Goal: Task Accomplishment & Management: Use online tool/utility

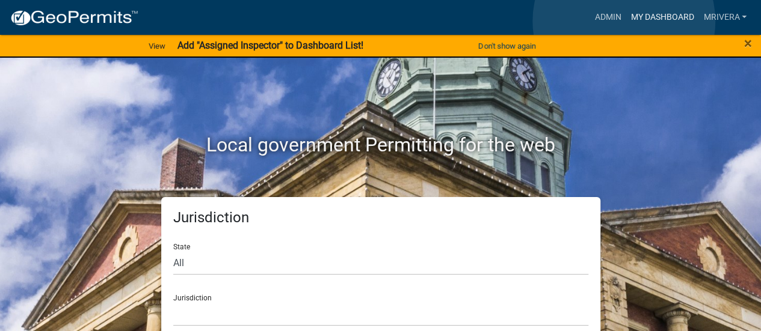
click at [625, 20] on link "My Dashboard" at bounding box center [661, 17] width 73 height 23
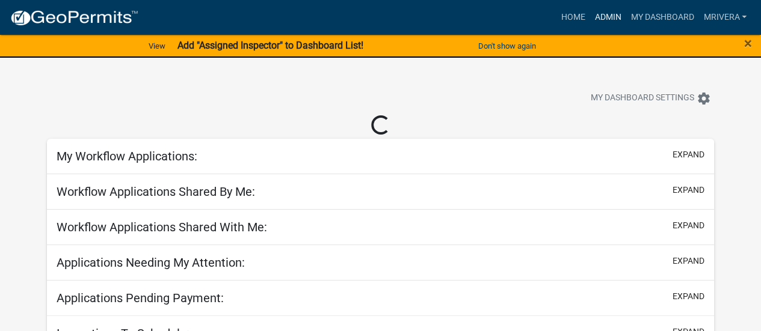
click at [613, 17] on link "Admin" at bounding box center [607, 17] width 36 height 23
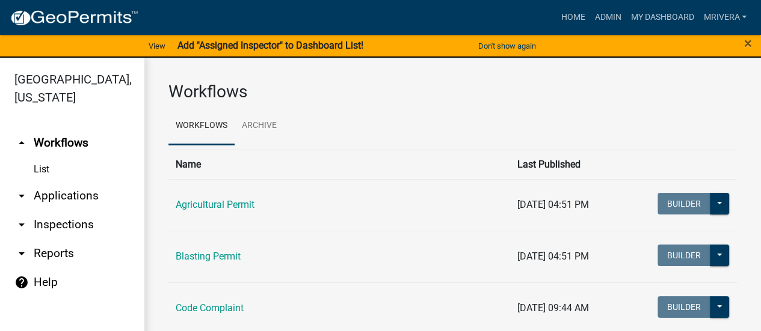
click at [54, 227] on link "arrow_drop_down Inspections" at bounding box center [72, 224] width 144 height 29
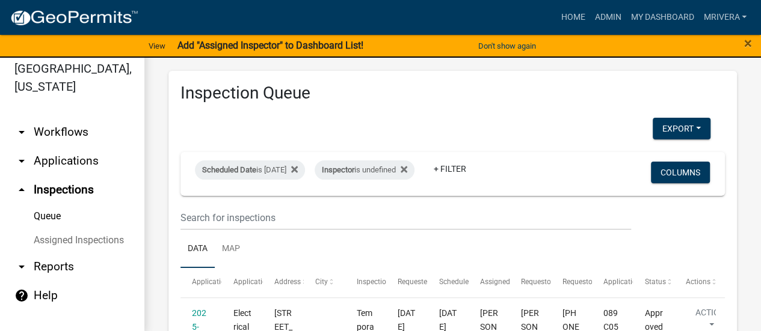
scroll to position [14, 0]
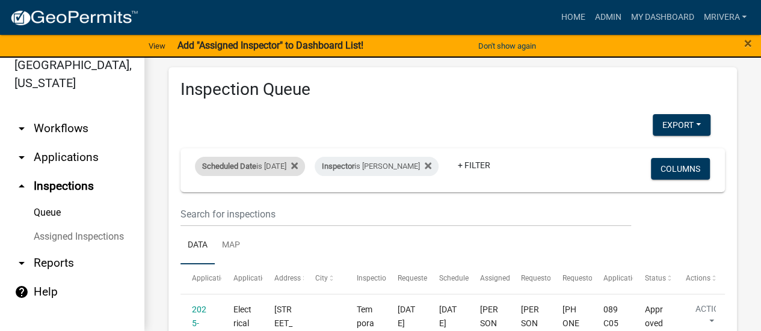
click at [253, 162] on span "Scheduled Date" at bounding box center [229, 166] width 54 height 9
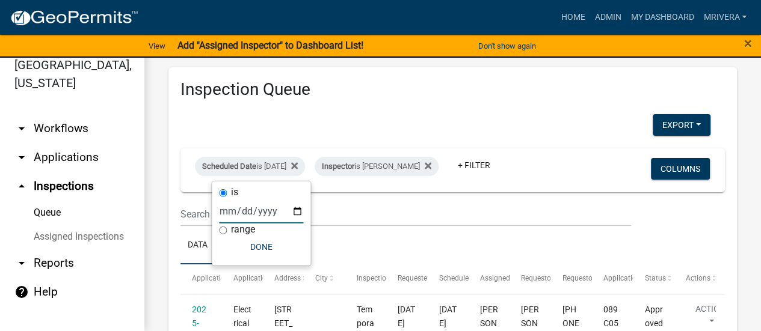
drag, startPoint x: 286, startPoint y: 211, endPoint x: 292, endPoint y: 208, distance: 6.7
click at [289, 209] on input "[DATE]" at bounding box center [261, 211] width 84 height 25
click at [296, 212] on input "[DATE]" at bounding box center [261, 211] width 84 height 25
type input "[DATE]"
click at [278, 249] on button "Done" at bounding box center [261, 247] width 84 height 22
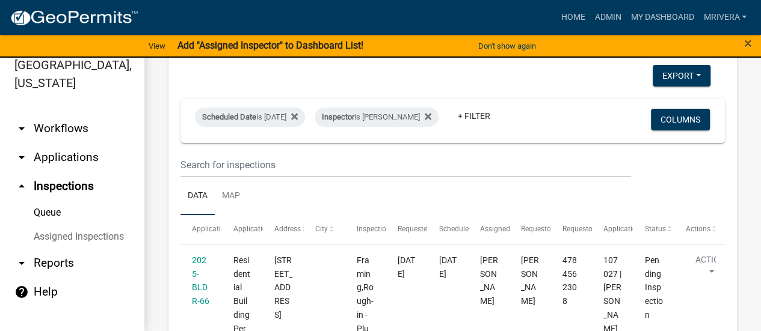
scroll to position [41, 0]
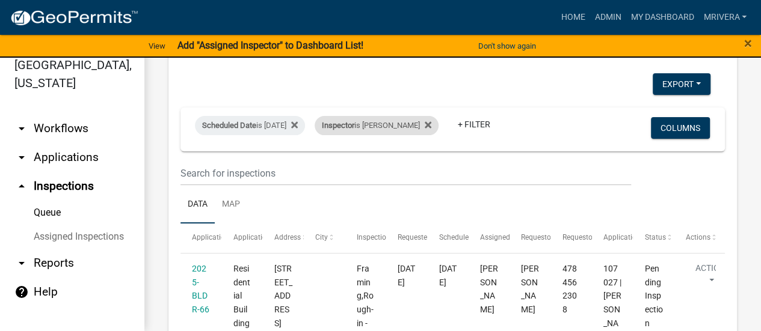
click at [393, 126] on div "Inspector is [PERSON_NAME]" at bounding box center [377, 125] width 124 height 19
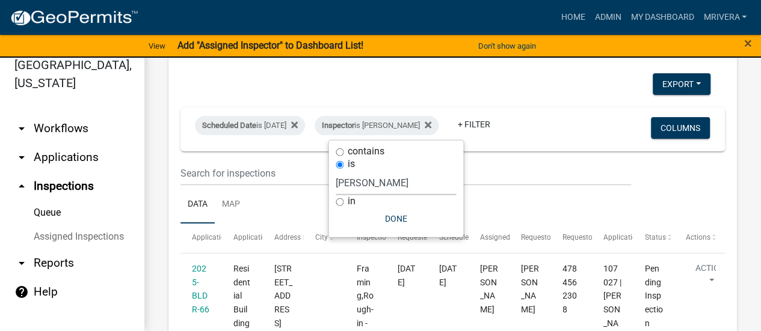
click at [388, 182] on select "Select an option None [PERSON_NAME] [PERSON_NAME] [PERSON_NAME] [PERSON_NAME] […" at bounding box center [396, 183] width 120 height 25
select select "a0ea4169-8540-4a2c-b9f4-cf4c1ffdeb95"
click at [340, 171] on select "Select an option None [PERSON_NAME] [PERSON_NAME] [PERSON_NAME] [PERSON_NAME] […" at bounding box center [396, 183] width 120 height 25
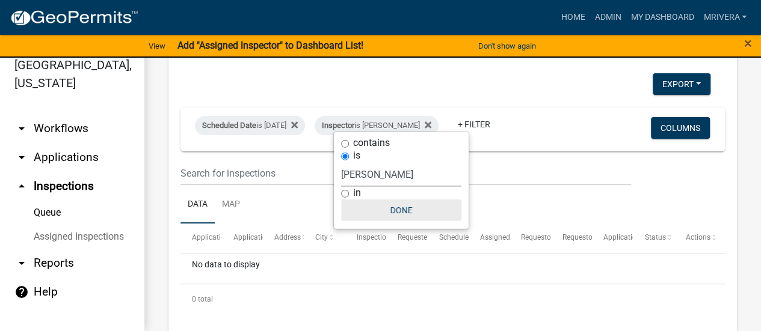
click at [403, 213] on button "Done" at bounding box center [401, 211] width 120 height 22
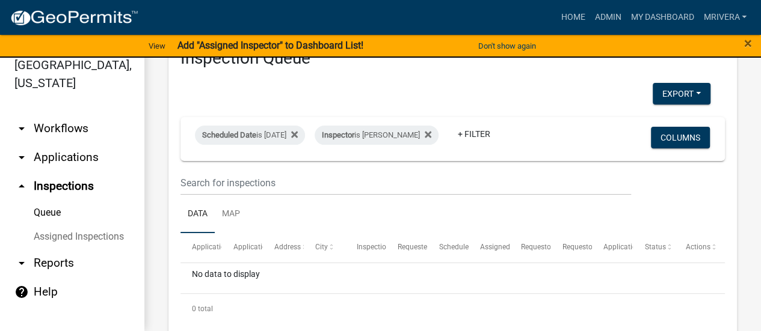
scroll to position [0, 0]
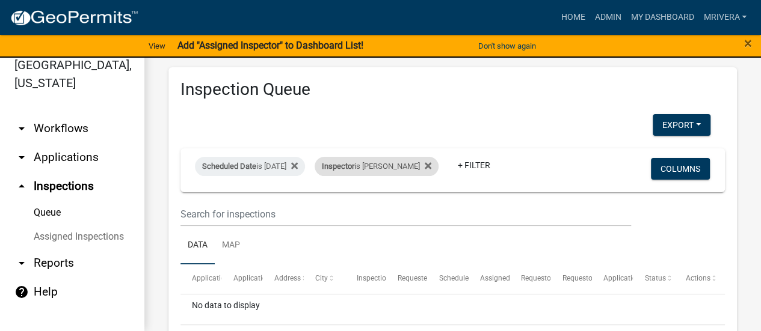
click at [385, 159] on div "Inspector is [PERSON_NAME]" at bounding box center [377, 166] width 124 height 19
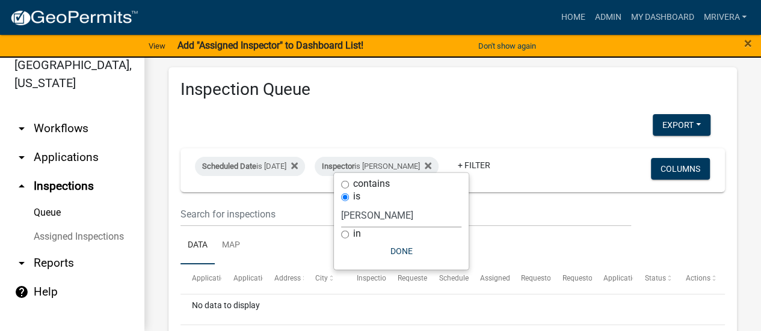
click at [398, 215] on select "Select an option None [PERSON_NAME] [PERSON_NAME] [PERSON_NAME] [PERSON_NAME] […" at bounding box center [401, 215] width 120 height 25
select select "07642ab0-564c-47bb-824b-0ccf2da83593"
click at [341, 211] on select "Select an option None [PERSON_NAME] [PERSON_NAME] [PERSON_NAME] [PERSON_NAME] […" at bounding box center [401, 215] width 120 height 25
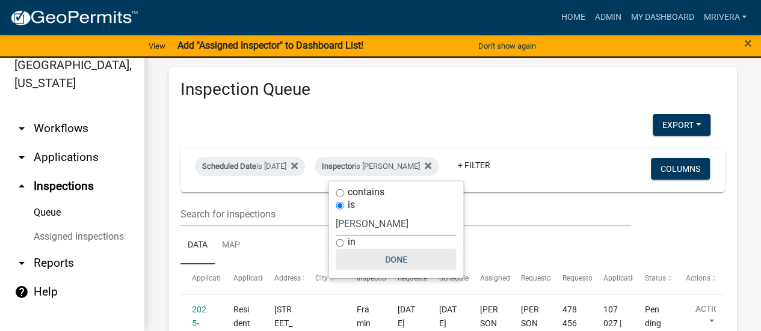
click at [399, 260] on button "Done" at bounding box center [396, 260] width 120 height 22
